Goal: Find specific page/section: Find specific page/section

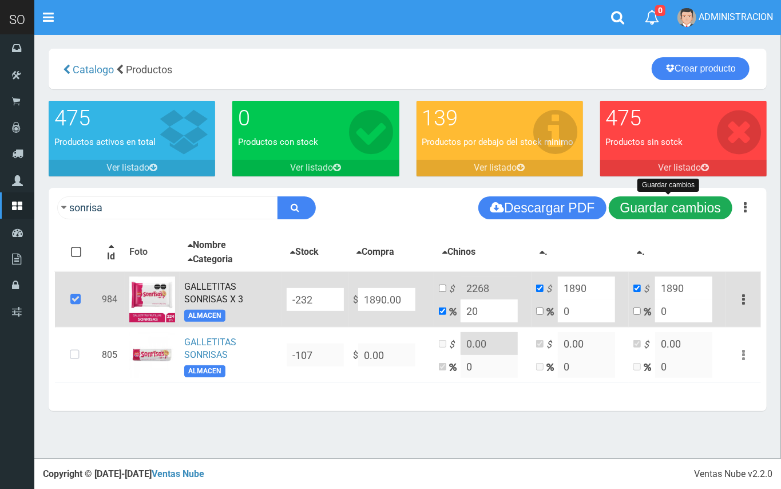
drag, startPoint x: 650, startPoint y: 207, endPoint x: 601, endPoint y: 202, distance: 49.4
click at [643, 204] on button "Guardar cambios" at bounding box center [671, 207] width 124 height 23
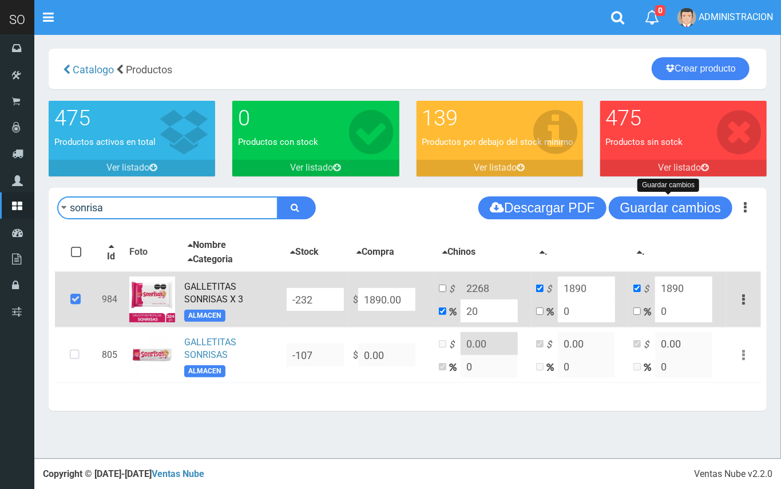
click at [213, 200] on input "sonrisa" at bounding box center [167, 207] width 221 height 23
type input "[PERSON_NAME]"
click at [278, 196] on button "submit" at bounding box center [297, 207] width 38 height 23
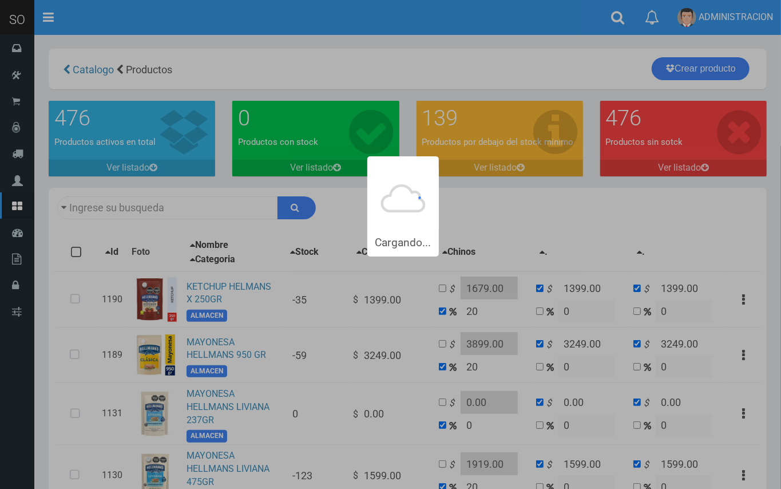
type input "[PERSON_NAME]"
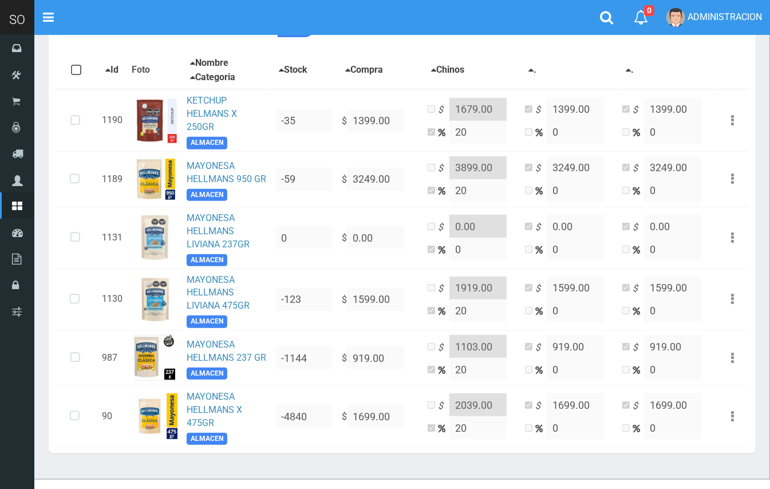
scroll to position [189, 0]
